Goal: Find specific page/section: Find specific page/section

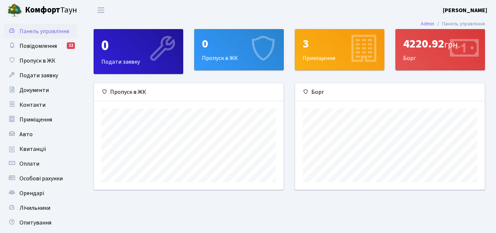
scroll to position [106, 190]
click at [435, 60] on div "4220.92 грн. [GEOGRAPHIC_DATA]" at bounding box center [440, 49] width 89 height 40
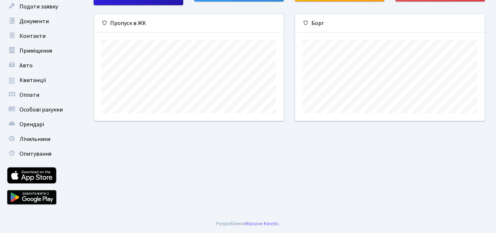
scroll to position [0, 0]
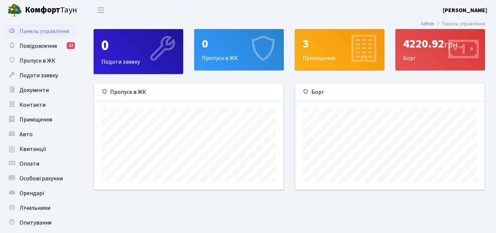
click at [438, 51] on div "4220.92 грн." at bounding box center [440, 44] width 74 height 14
click at [33, 164] on span "Оплати" at bounding box center [29, 163] width 20 height 8
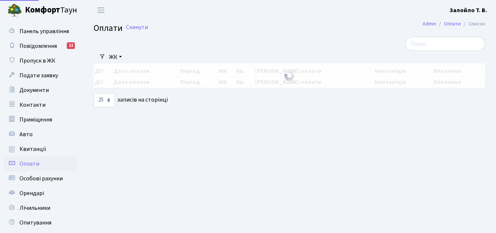
select select "25"
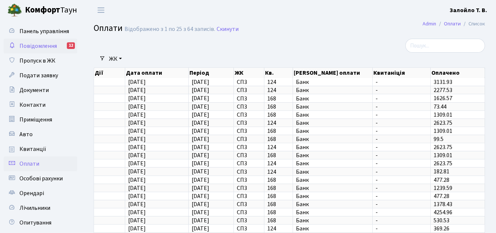
click at [44, 49] on span "Повідомлення" at bounding box center [37, 46] width 37 height 8
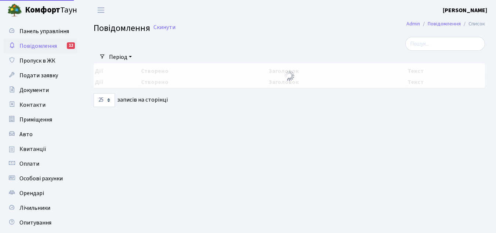
select select "25"
